Goal: Navigation & Orientation: Find specific page/section

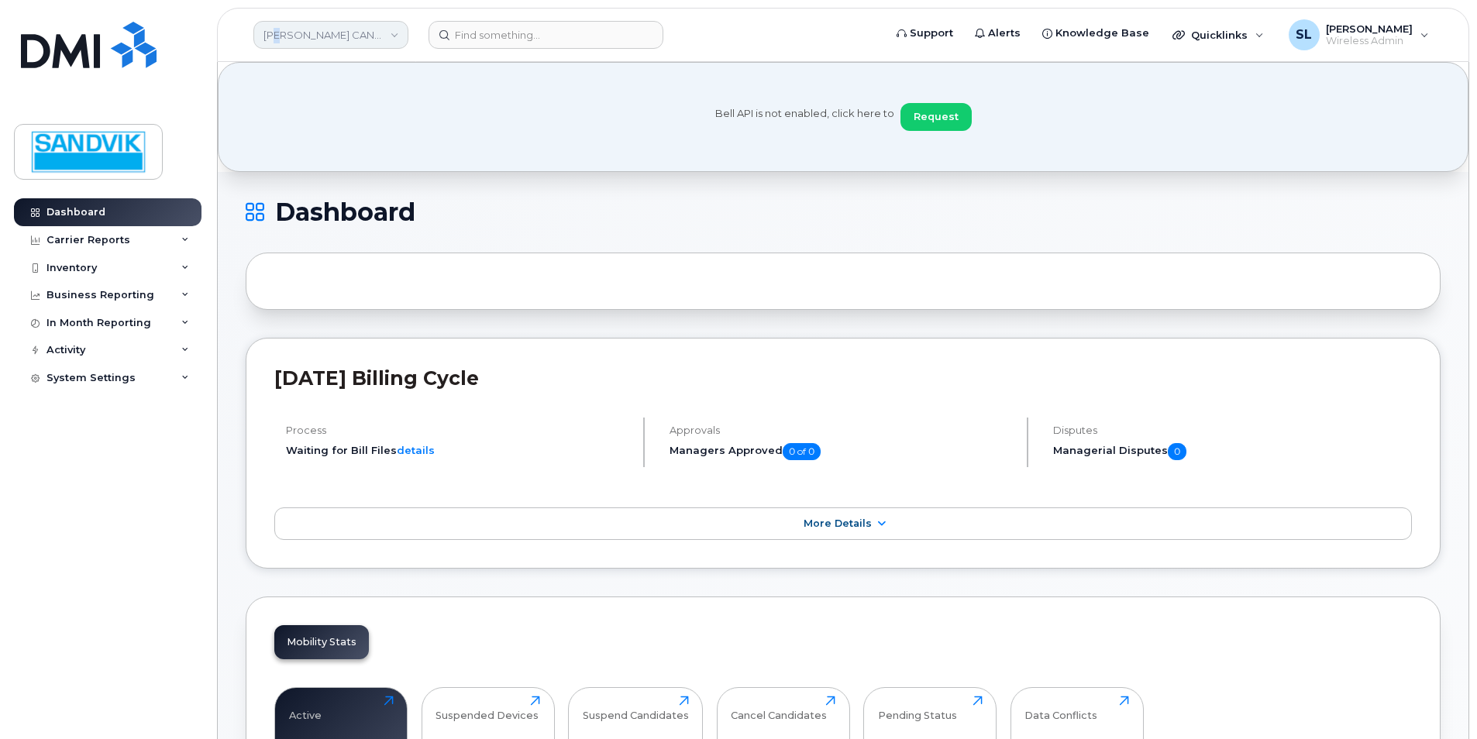
click at [286, 40] on link "[PERSON_NAME] CANADA" at bounding box center [330, 35] width 155 height 28
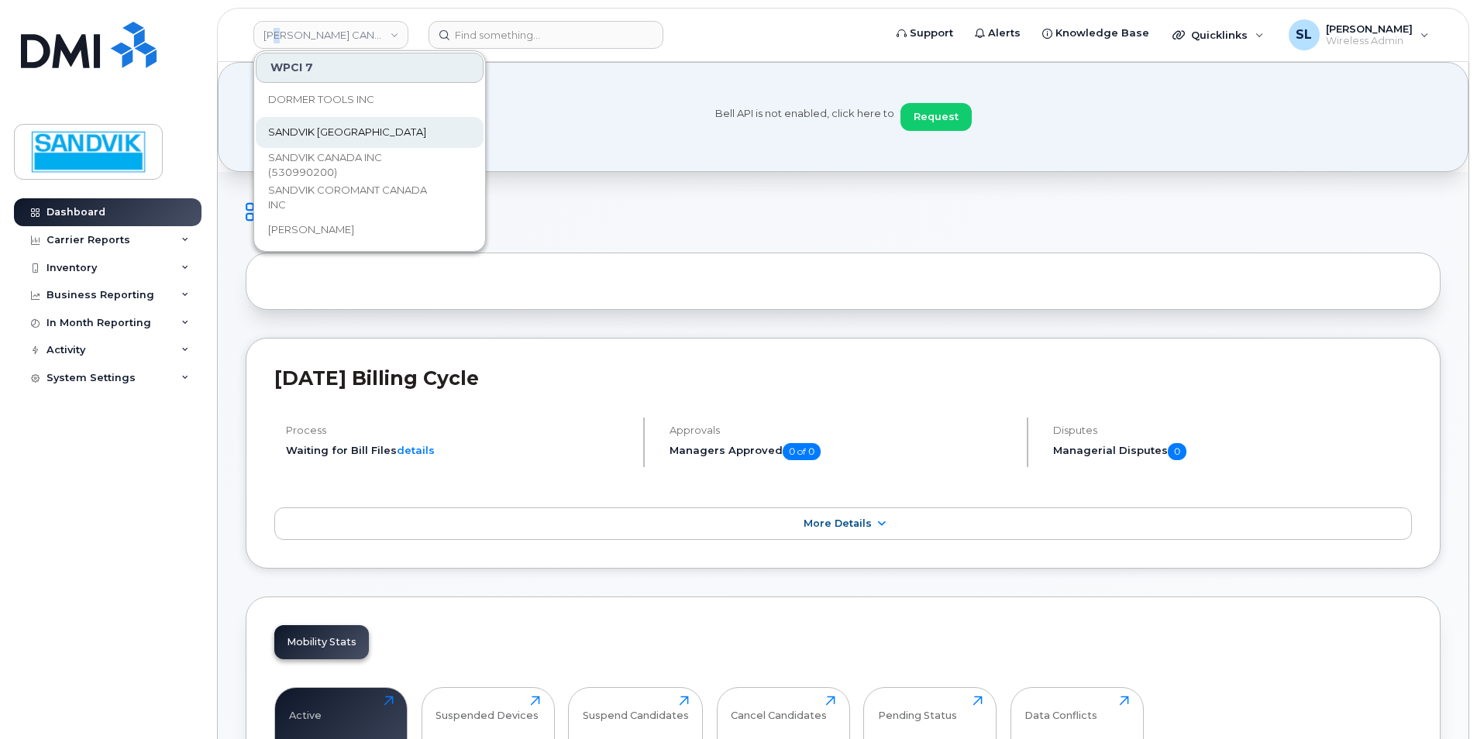
scroll to position [77, 0]
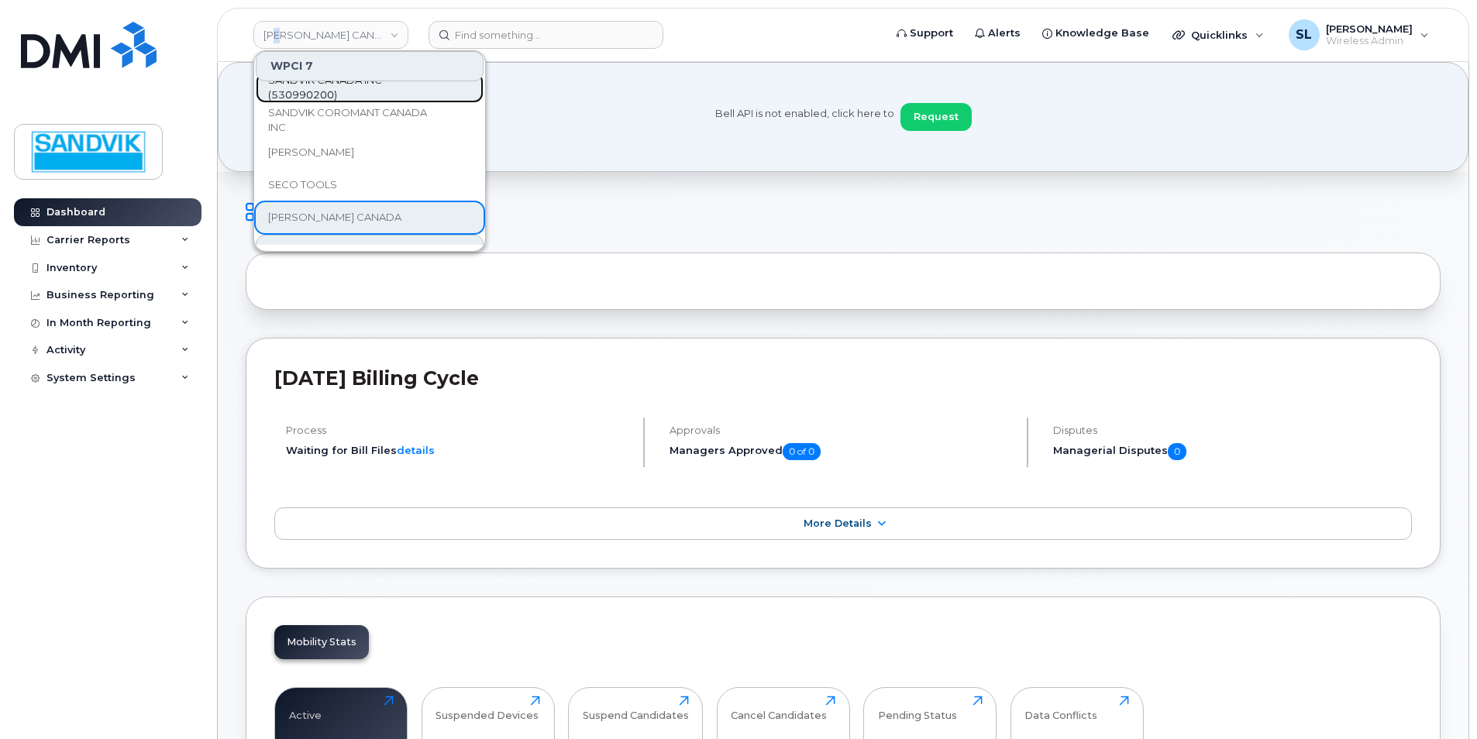
click at [340, 93] on span "SANDVIK CANADA INC (530990200)" at bounding box center [357, 88] width 178 height 30
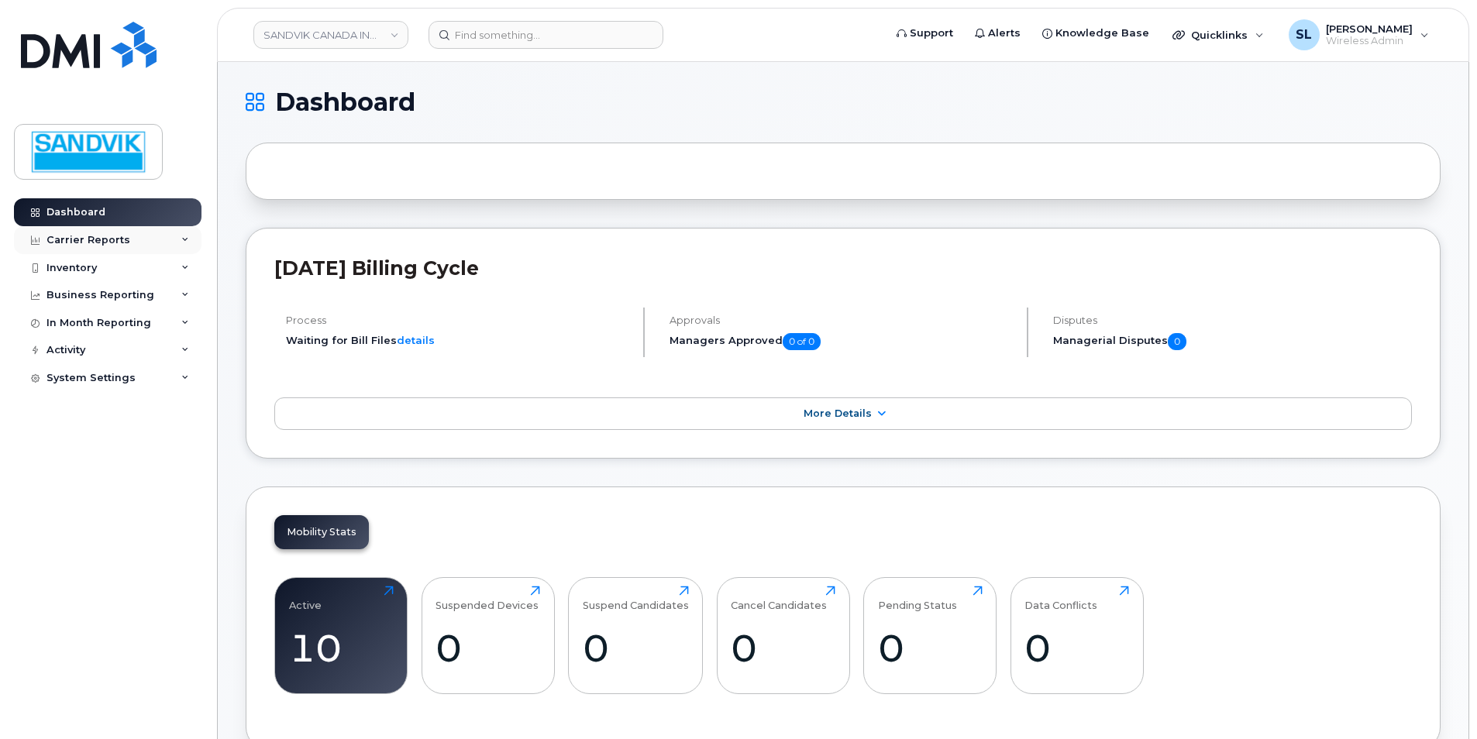
click at [101, 241] on div "Carrier Reports" at bounding box center [88, 240] width 84 height 12
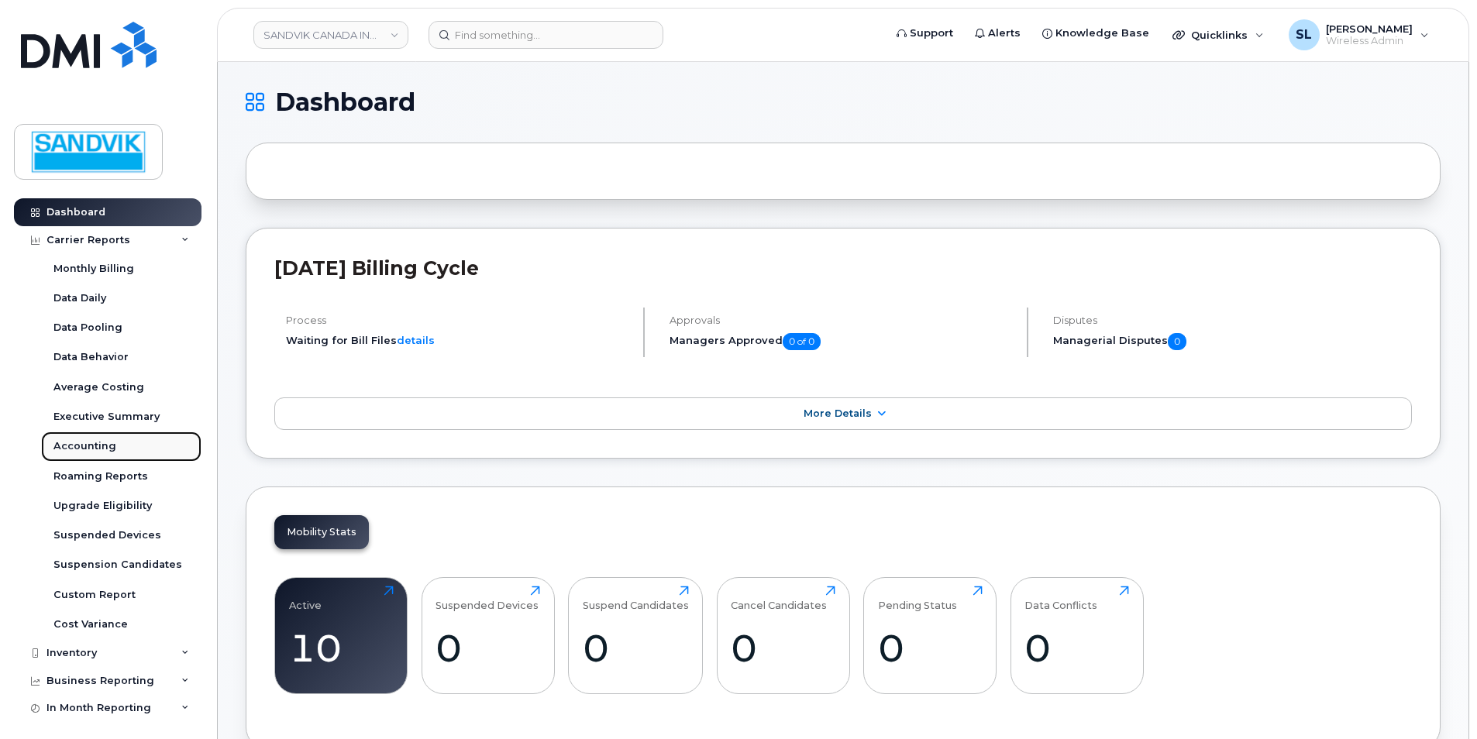
click at [77, 442] on div "Accounting" at bounding box center [84, 446] width 63 height 14
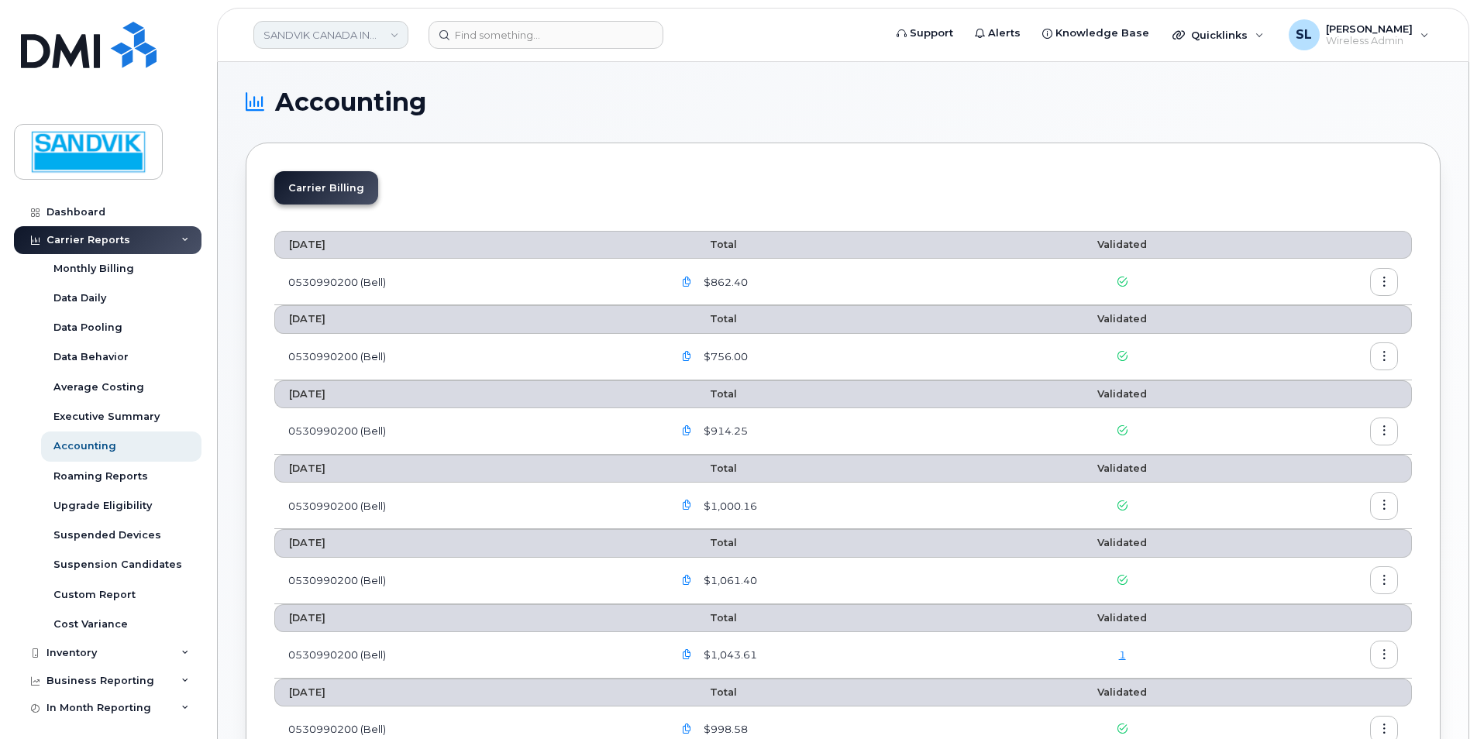
click at [367, 36] on link "SANDVIK CANADA INC (530990200)" at bounding box center [330, 35] width 155 height 28
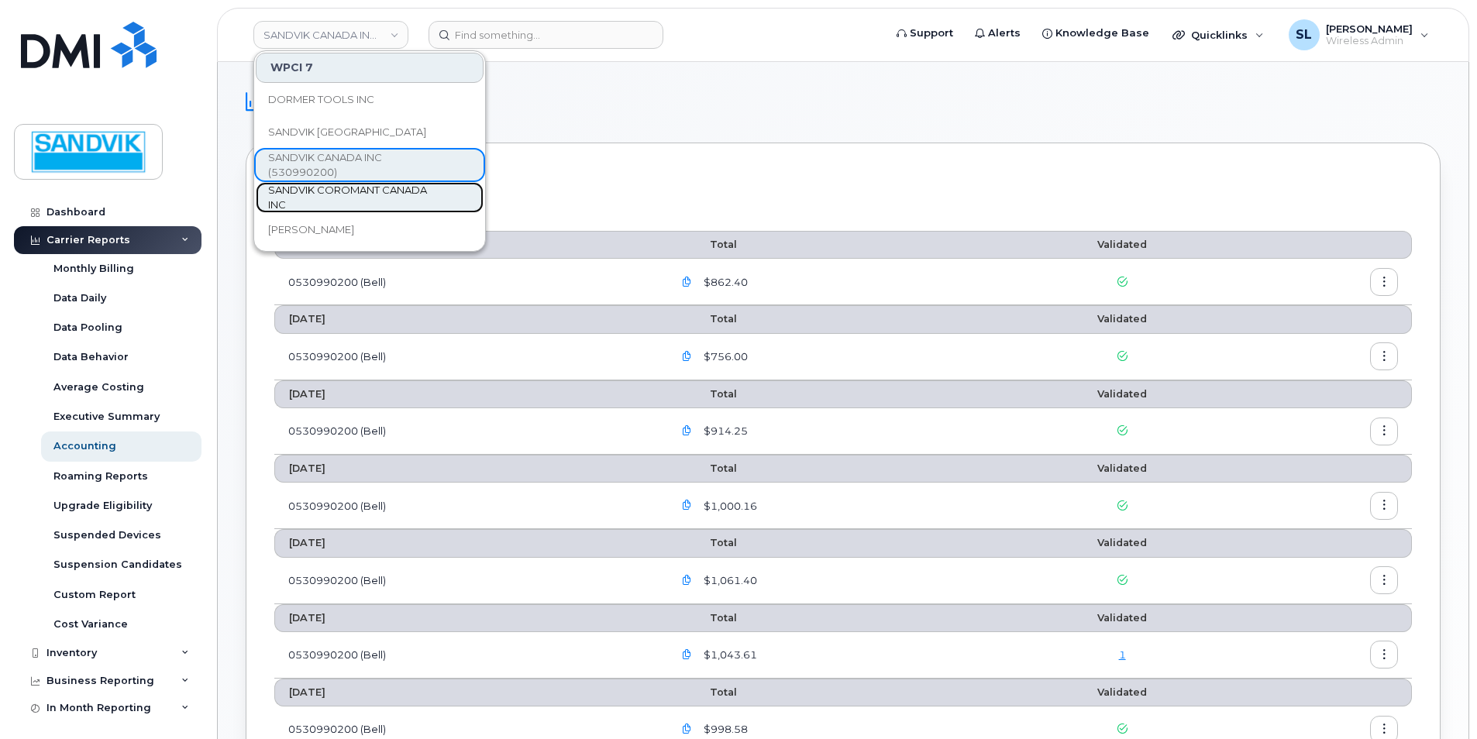
click at [327, 198] on span "SANDVIK COROMANT CANADA INC" at bounding box center [357, 198] width 178 height 30
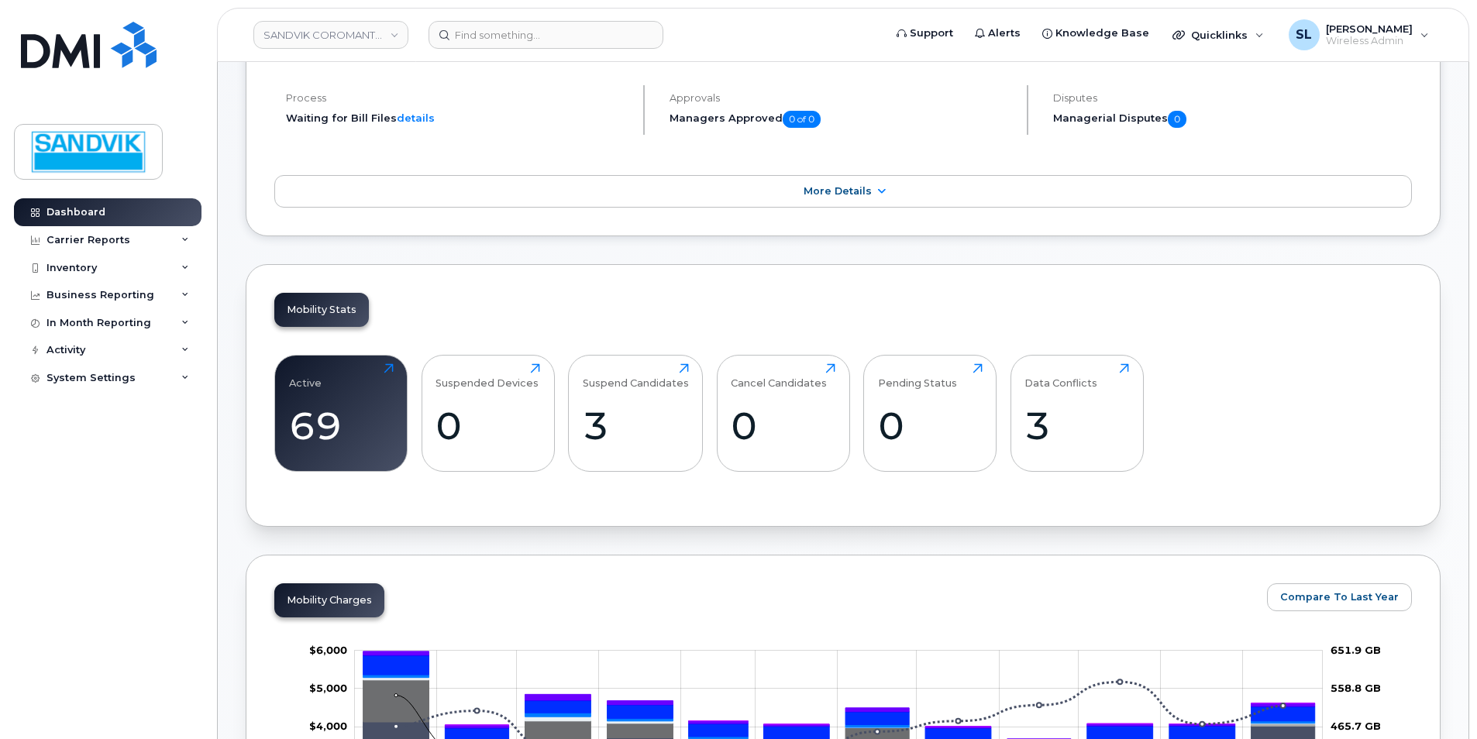
scroll to position [310, 0]
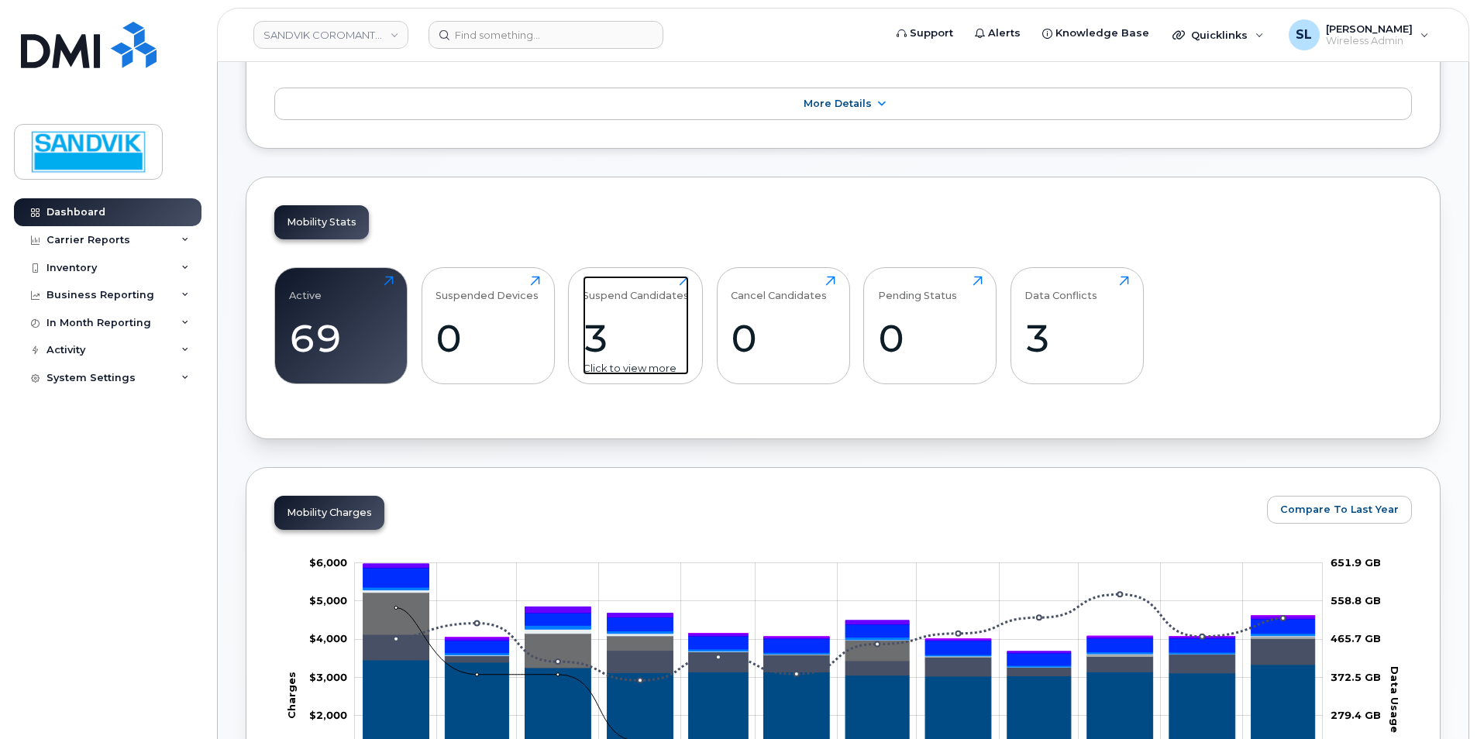
click at [628, 322] on div "3" at bounding box center [636, 338] width 106 height 46
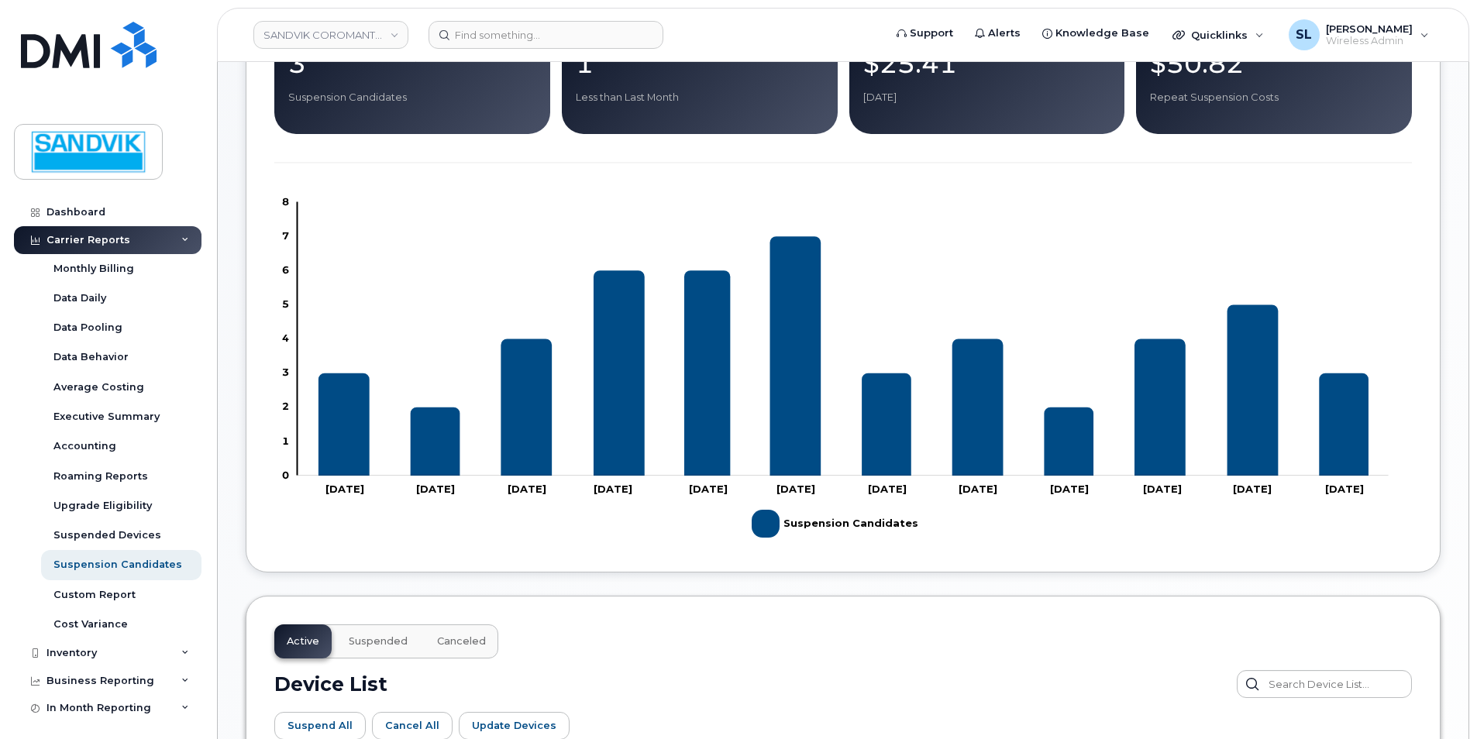
scroll to position [208, 0]
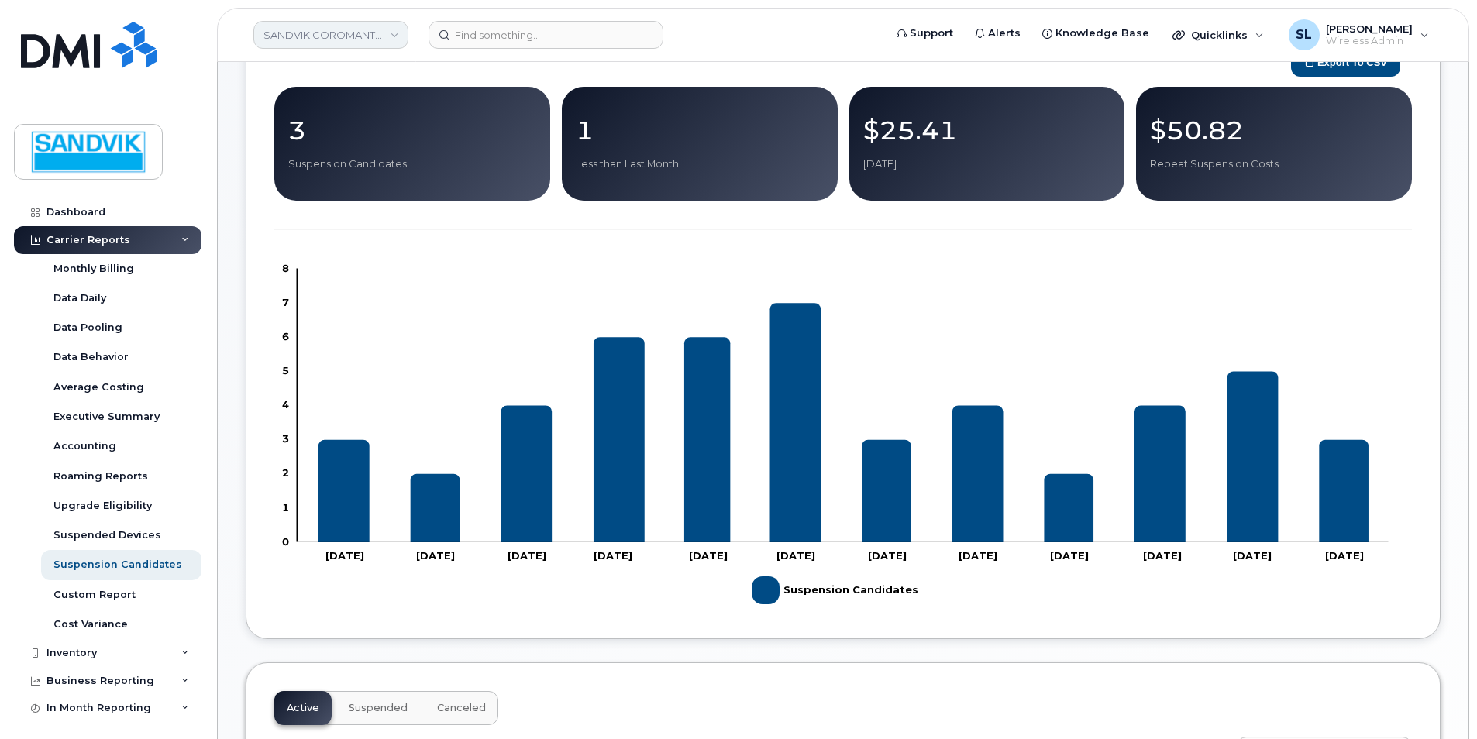
click at [329, 37] on link "SANDVIK COROMANT CANADA INC" at bounding box center [330, 35] width 155 height 28
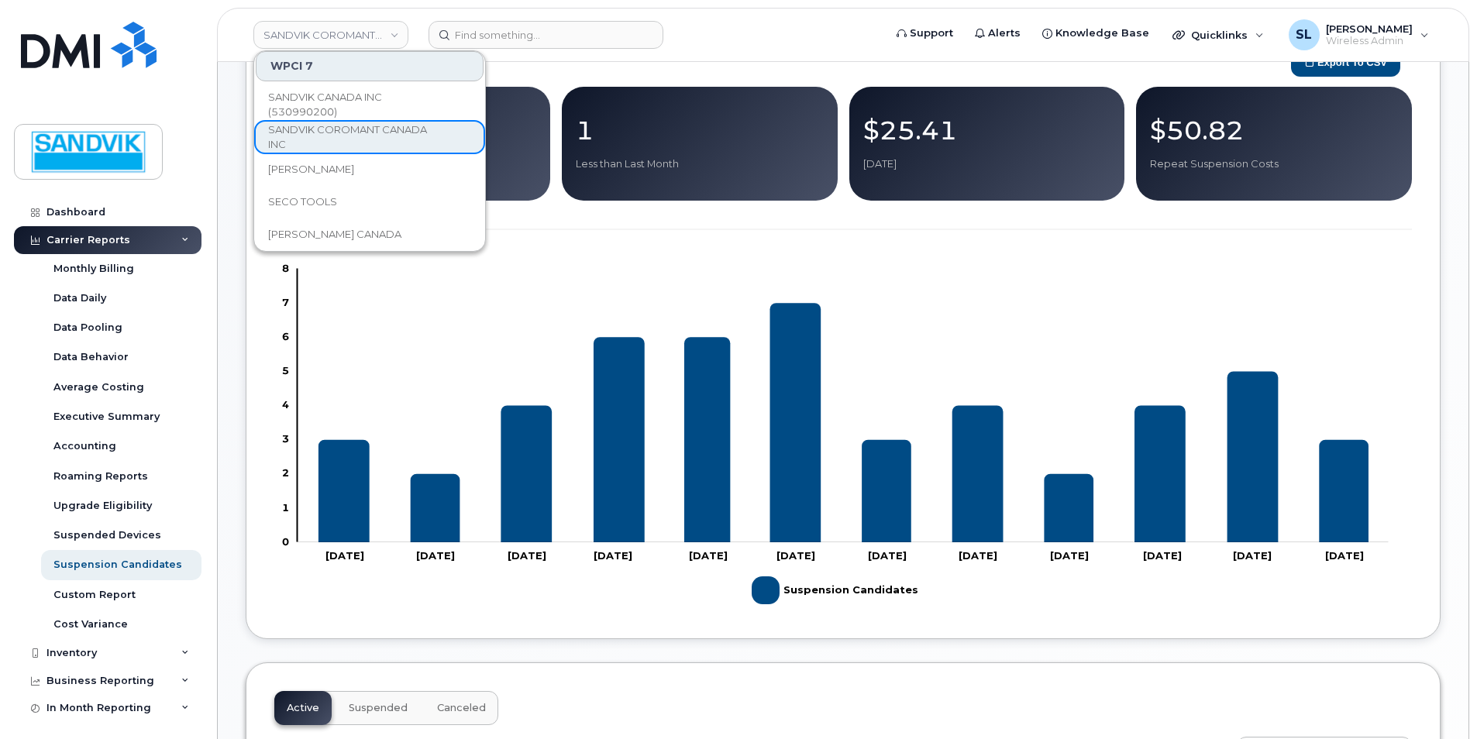
scroll to position [132, 0]
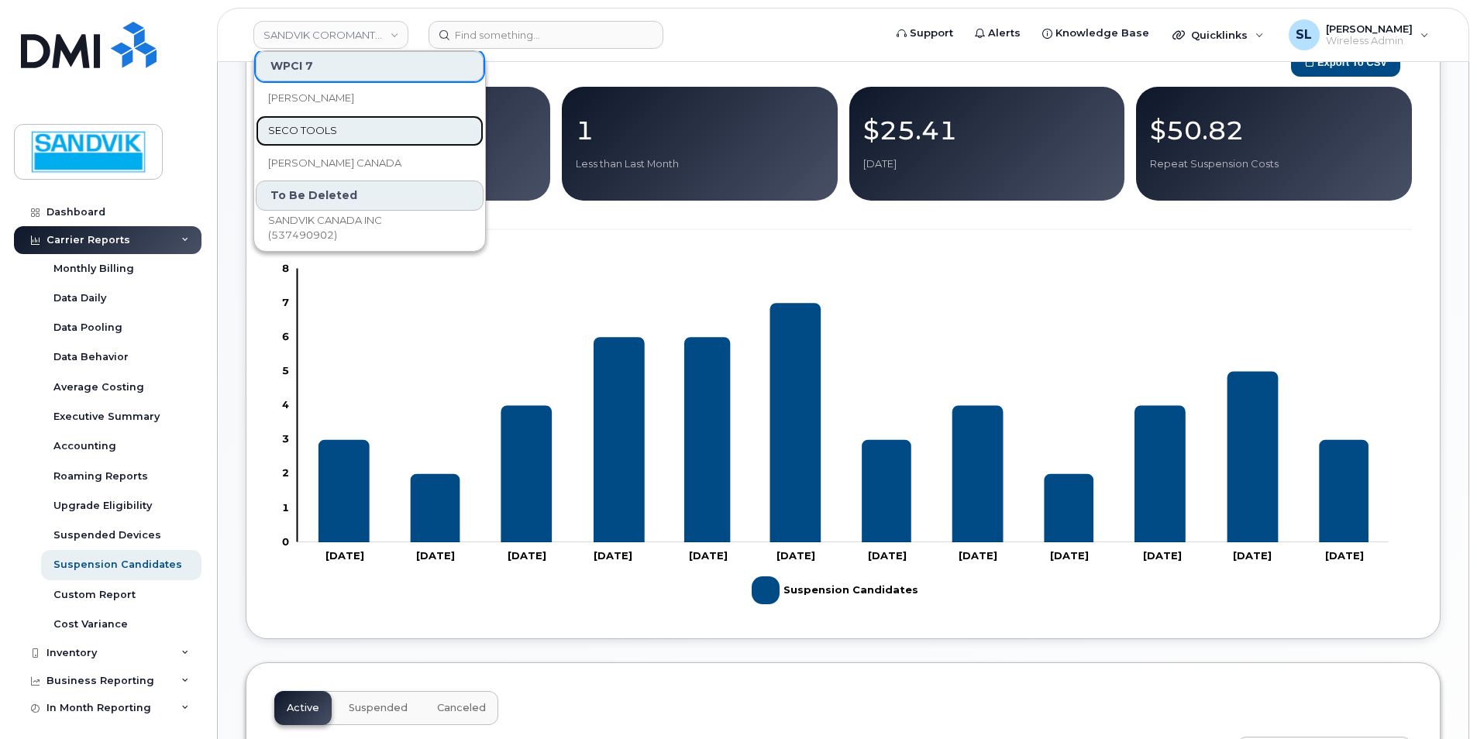
click at [325, 135] on span "SECO TOOLS" at bounding box center [302, 130] width 69 height 15
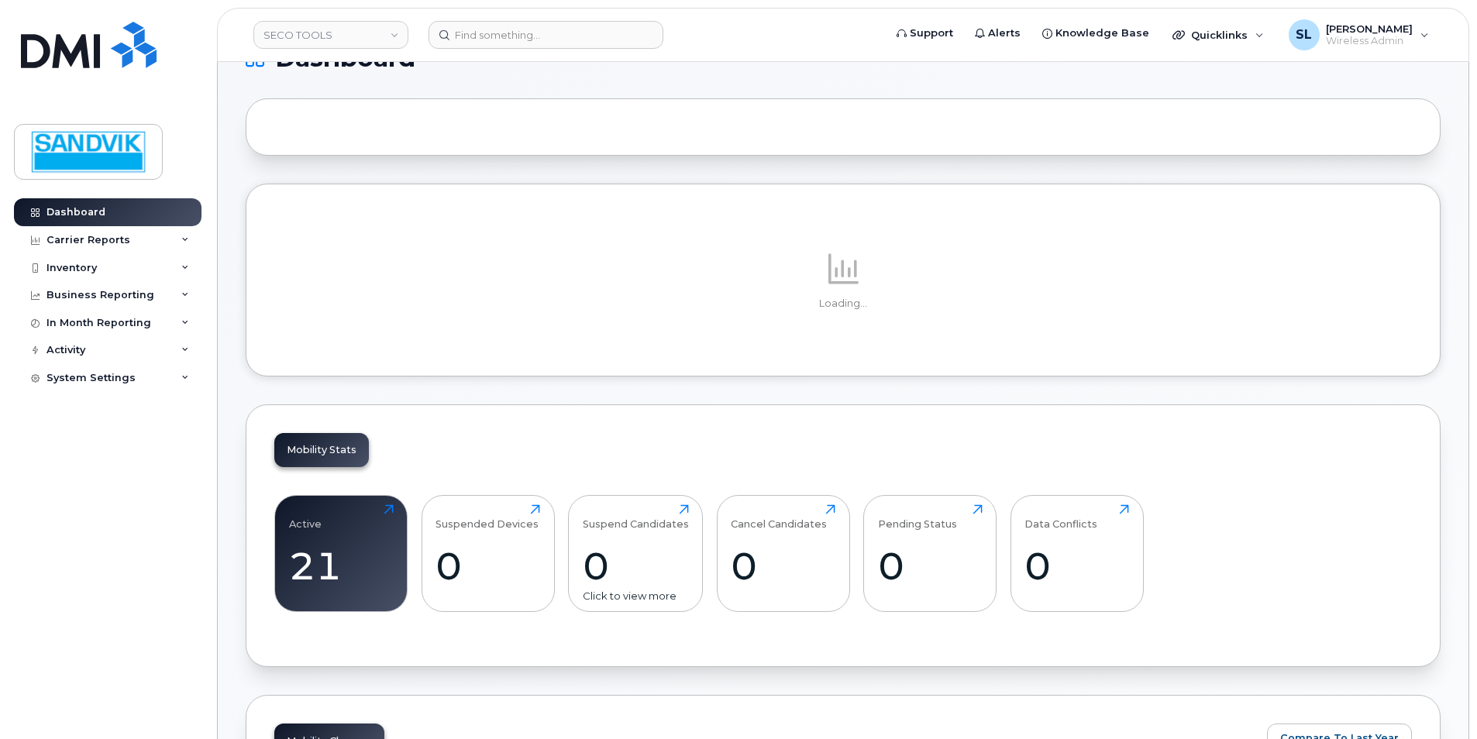
scroll to position [155, 0]
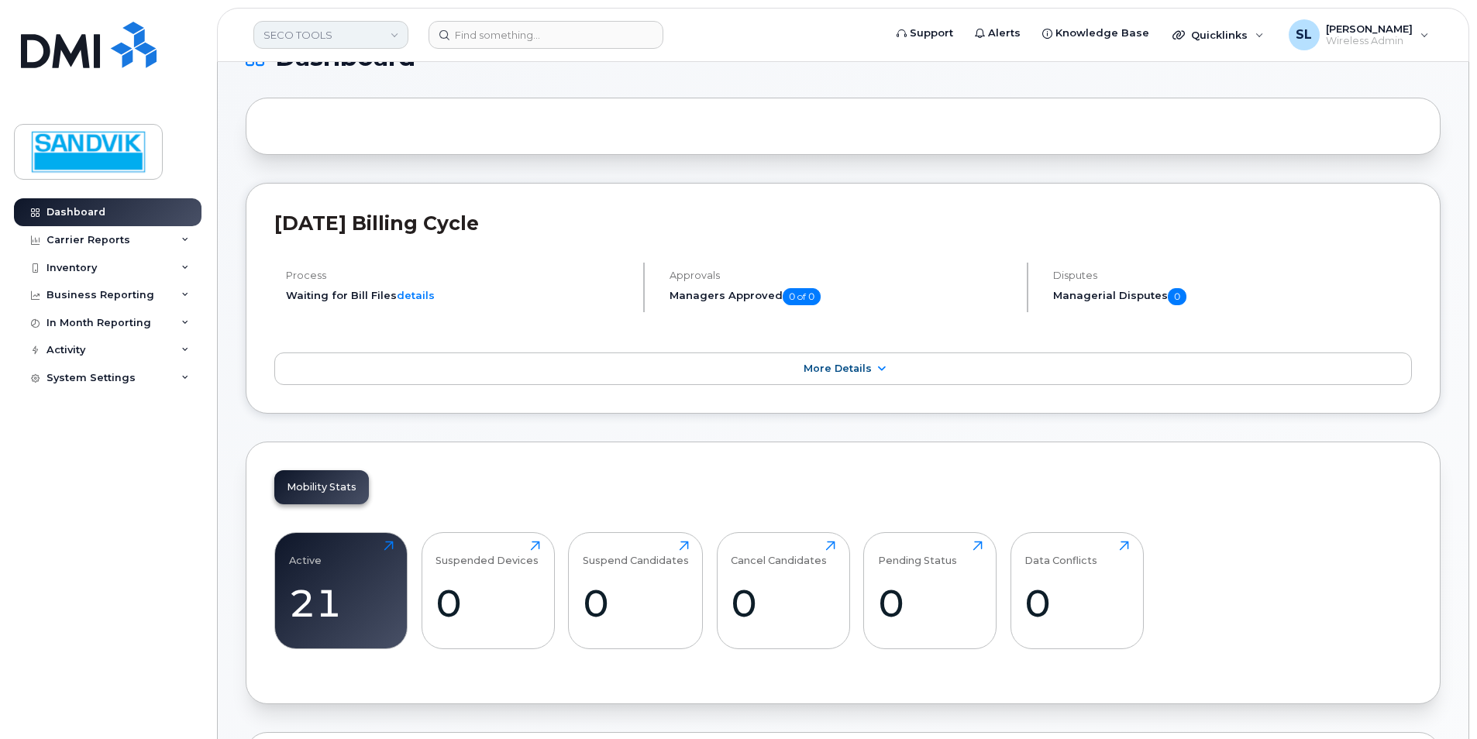
click at [387, 36] on link "SECO TOOLS" at bounding box center [330, 35] width 155 height 28
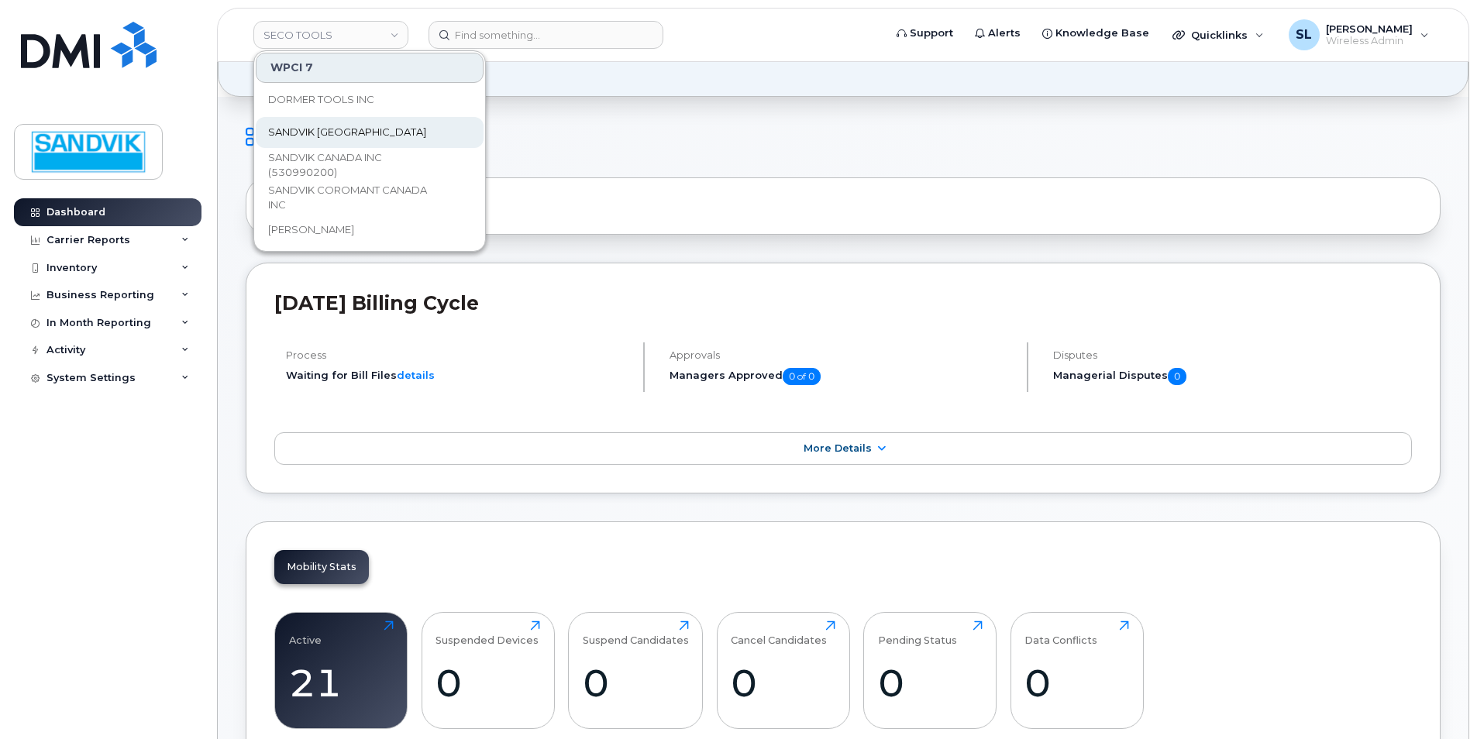
scroll to position [0, 0]
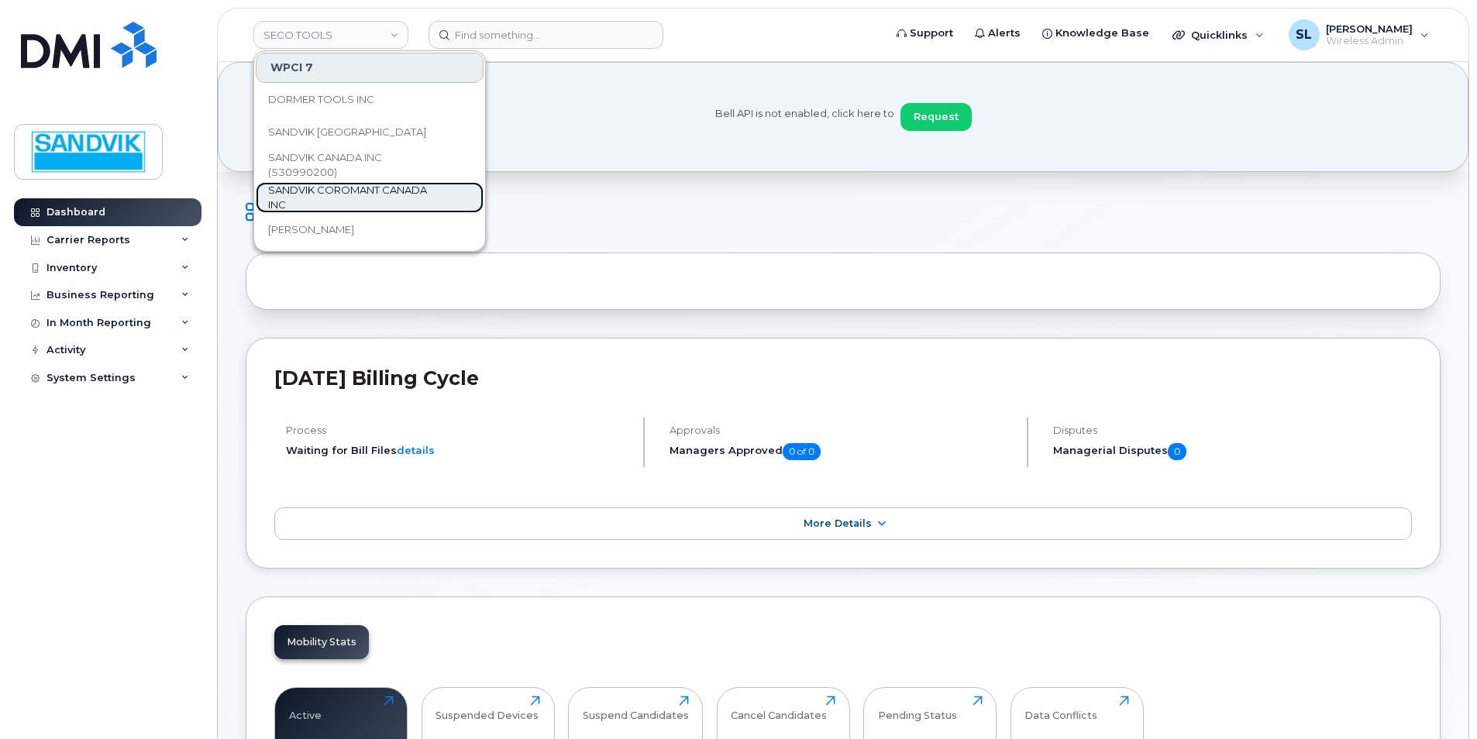
click at [345, 190] on span "SANDVIK COROMANT CANADA INC" at bounding box center [357, 198] width 178 height 30
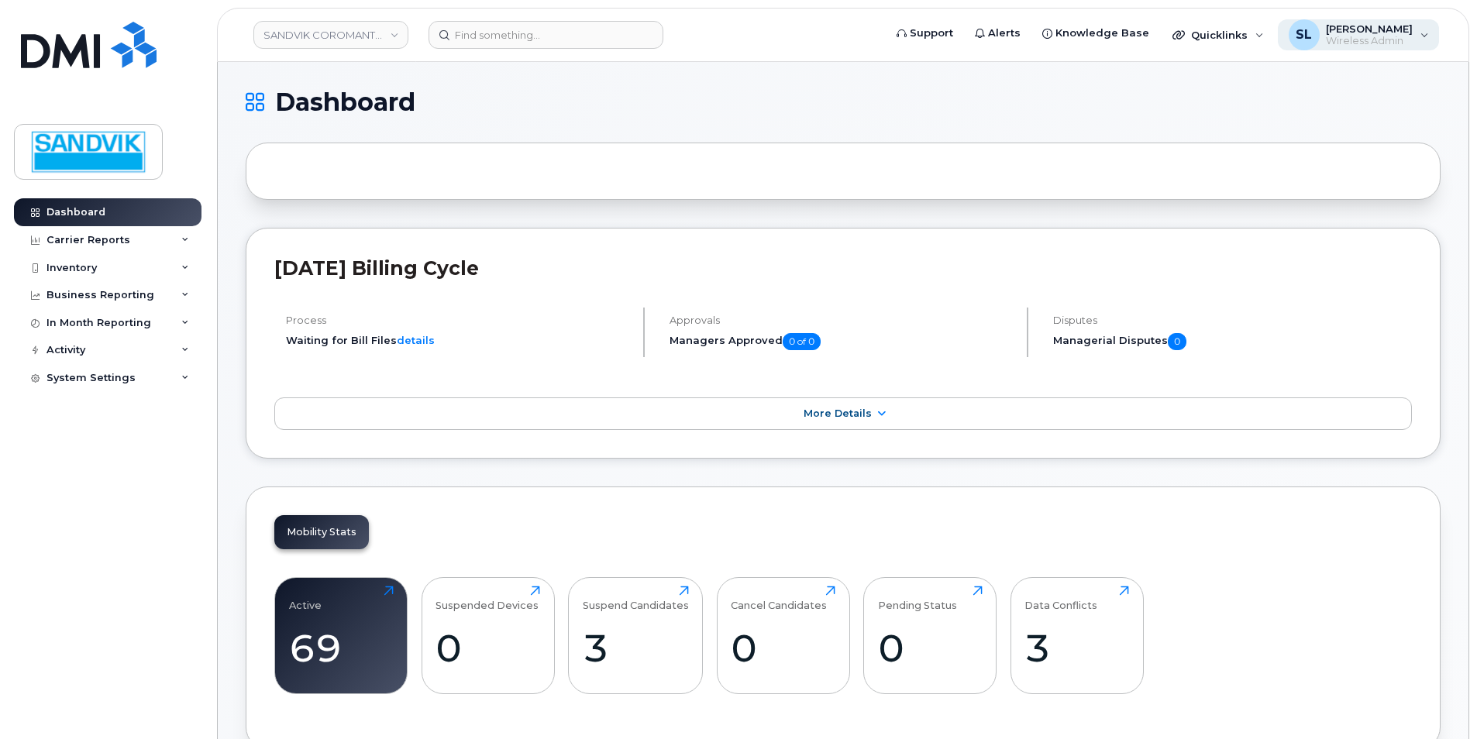
click at [1368, 46] on span "Wireless Admin" at bounding box center [1369, 41] width 87 height 12
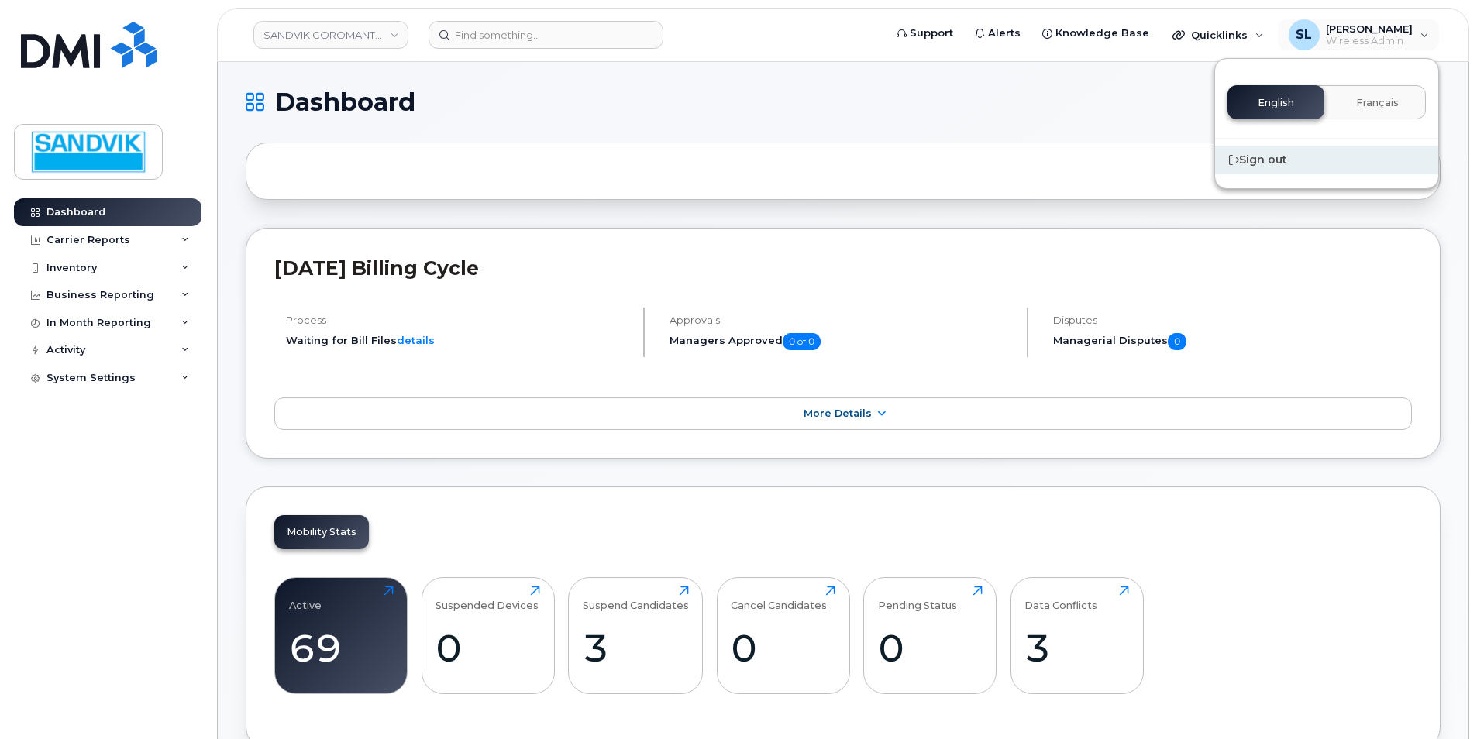
click at [1269, 157] on div "Sign out" at bounding box center [1326, 160] width 223 height 29
